Goal: Find contact information: Find contact information

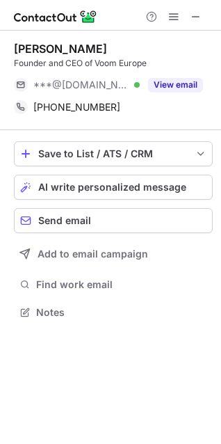
scroll to position [302, 221]
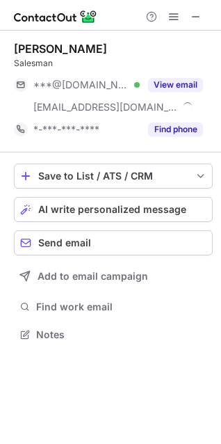
scroll to position [325, 221]
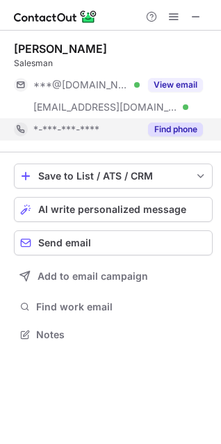
click at [169, 127] on button "Find phone" at bounding box center [175, 129] width 55 height 14
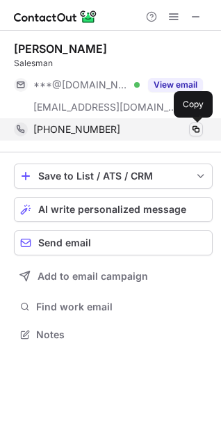
click at [198, 126] on span at bounding box center [195, 129] width 11 height 11
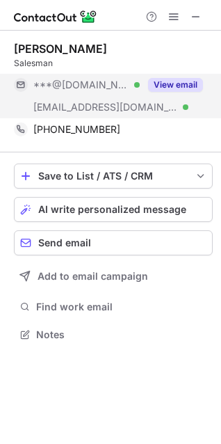
click at [181, 78] on button "View email" at bounding box center [175, 85] width 55 height 14
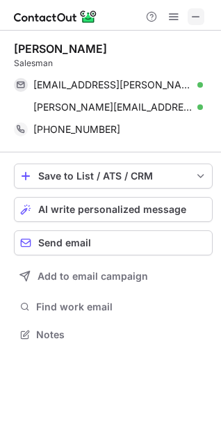
click at [199, 11] on span at bounding box center [195, 16] width 11 height 11
